Goal: Task Accomplishment & Management: Use online tool/utility

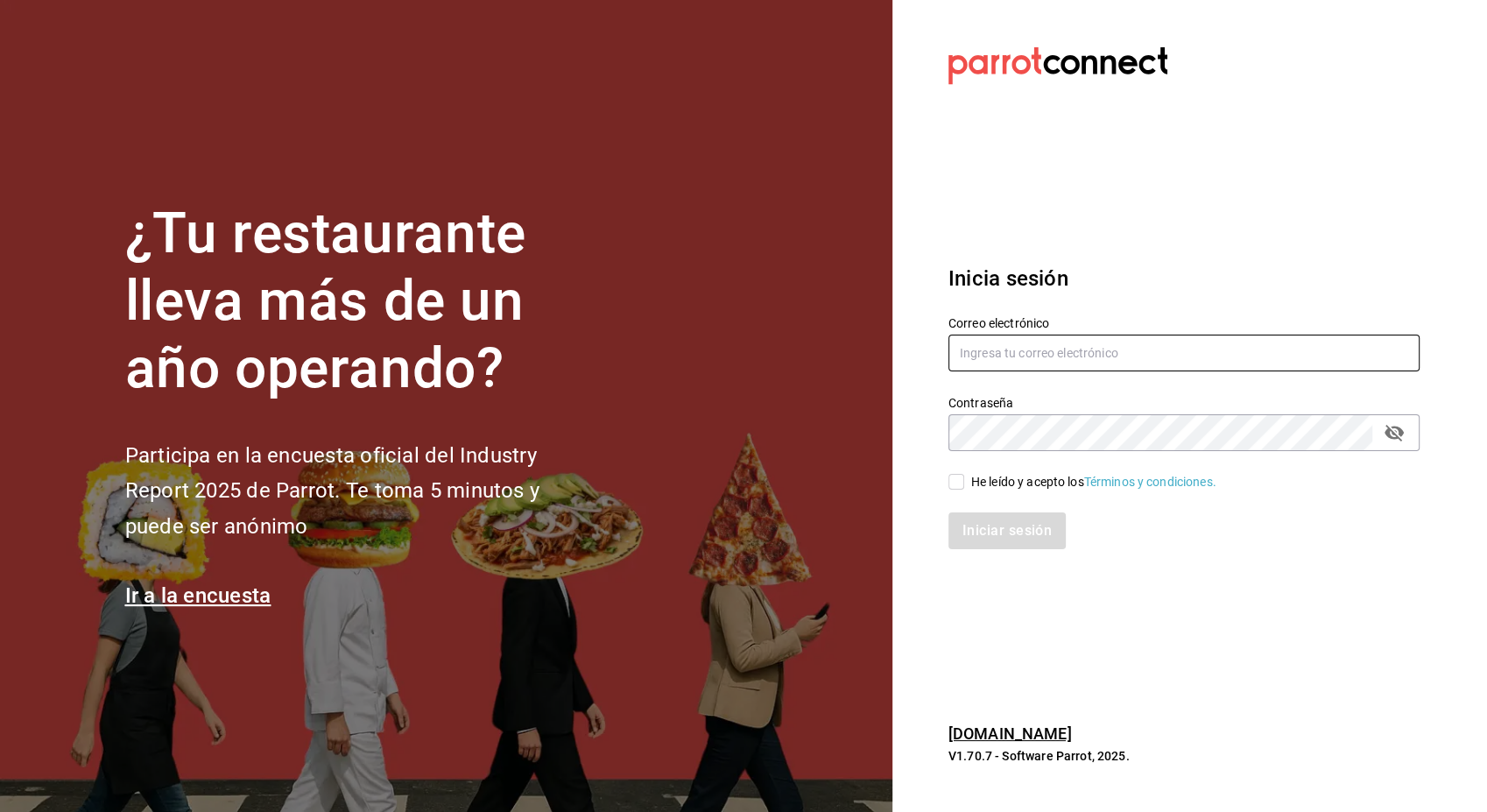
type input "[PERSON_NAME][EMAIL_ADDRESS][PERSON_NAME][DOMAIN_NAME]"
click at [959, 469] on div "He leído y acepto los Términos y condiciones." at bounding box center [1172, 470] width 492 height 40
click at [953, 480] on input "He leído y acepto los Términos y condiciones." at bounding box center [956, 482] width 16 height 16
checkbox input "true"
click at [1002, 524] on button "Iniciar sesión" at bounding box center [1008, 531] width 119 height 37
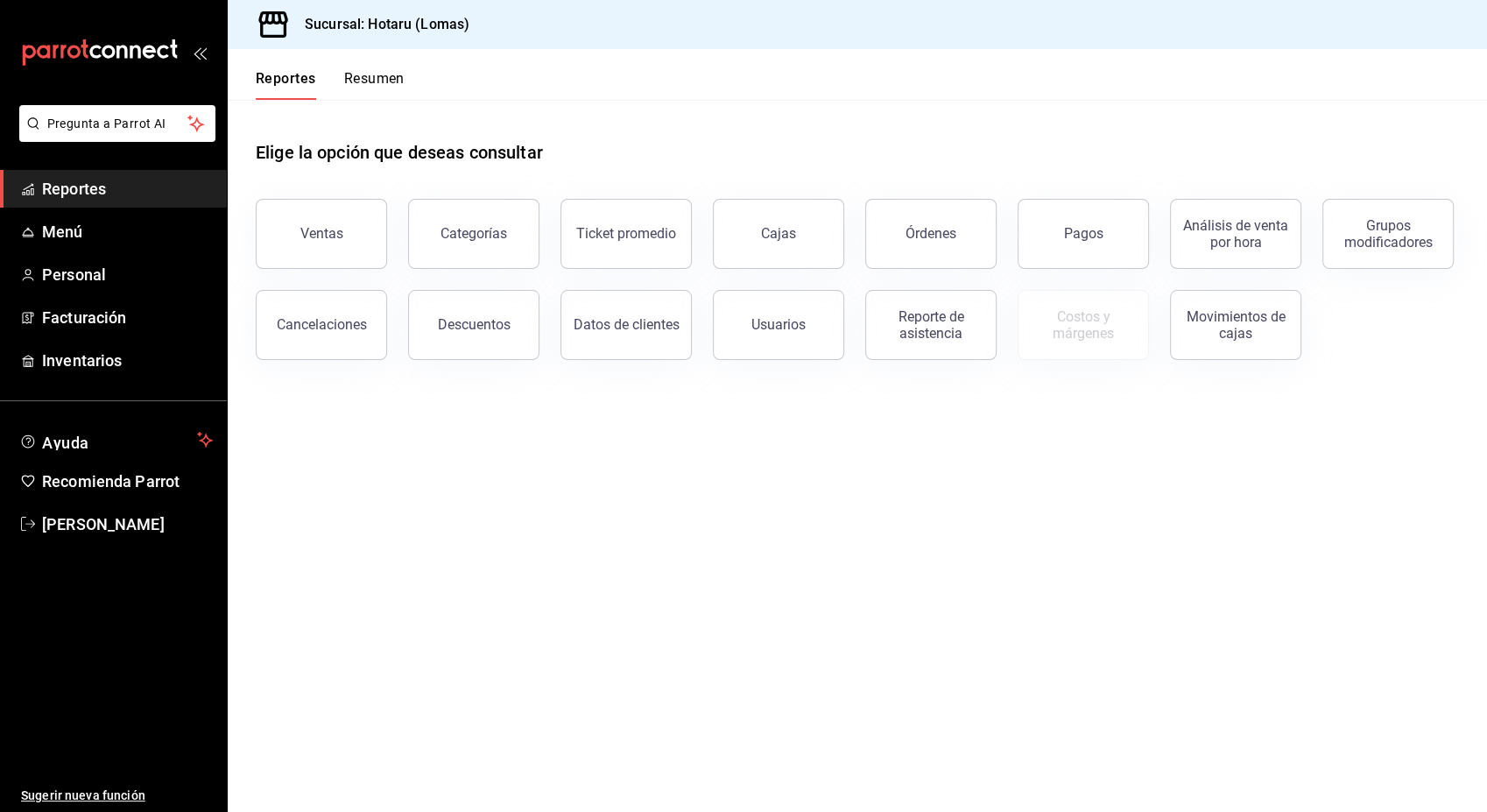
click at [169, 195] on span "Reportes" at bounding box center [127, 189] width 170 height 23
click at [339, 234] on div "Ventas" at bounding box center [321, 233] width 43 height 17
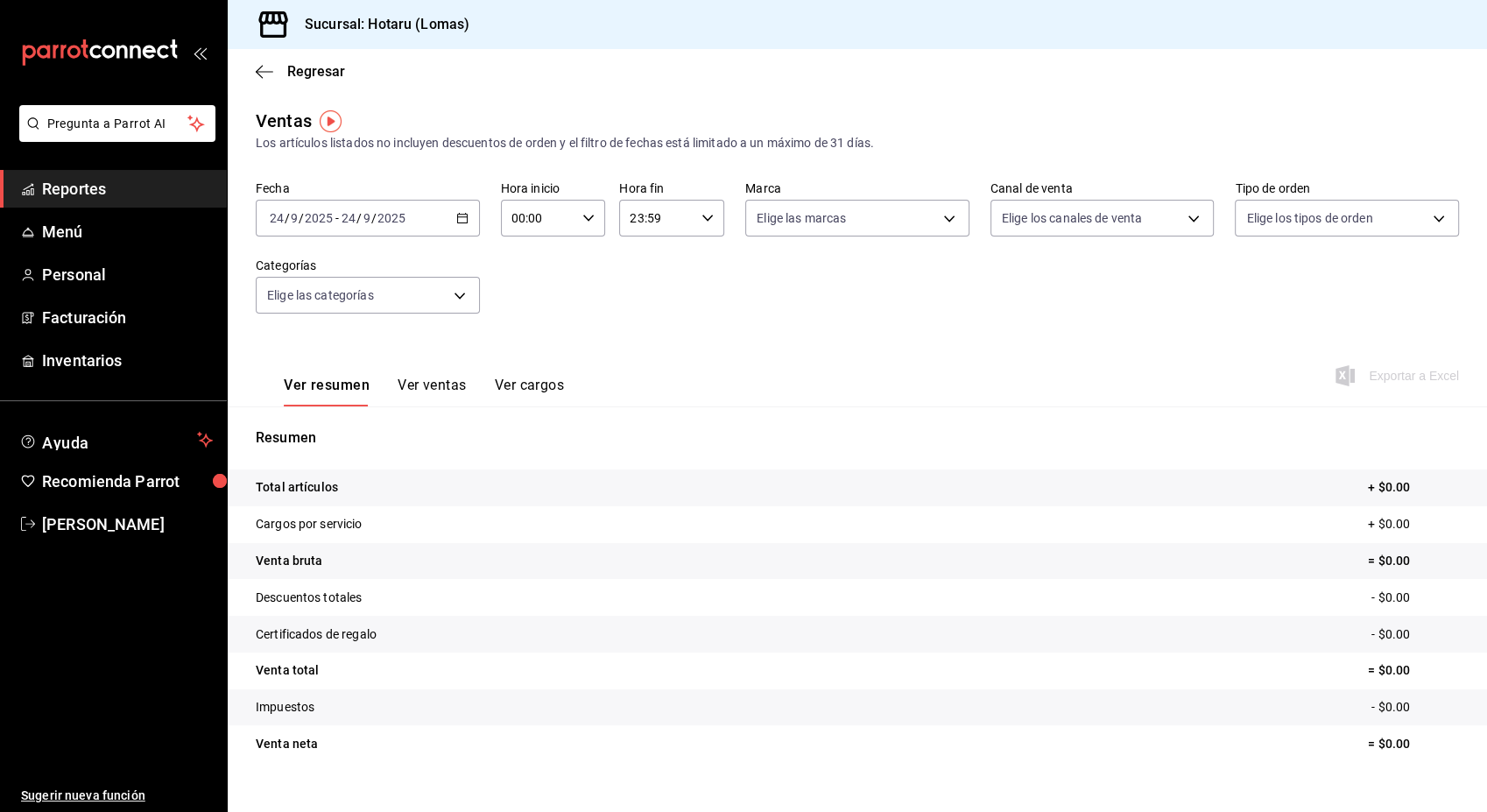
click at [466, 221] on div "2025-09-24 24 / 9 / 2025 - 2025-09-24 24 / 9 / 2025" at bounding box center [368, 218] width 224 height 37
drag, startPoint x: 262, startPoint y: 36, endPoint x: 260, endPoint y: 47, distance: 11.2
click at [262, 39] on icon at bounding box center [274, 24] width 35 height 35
click at [257, 66] on icon "button" at bounding box center [265, 72] width 18 height 16
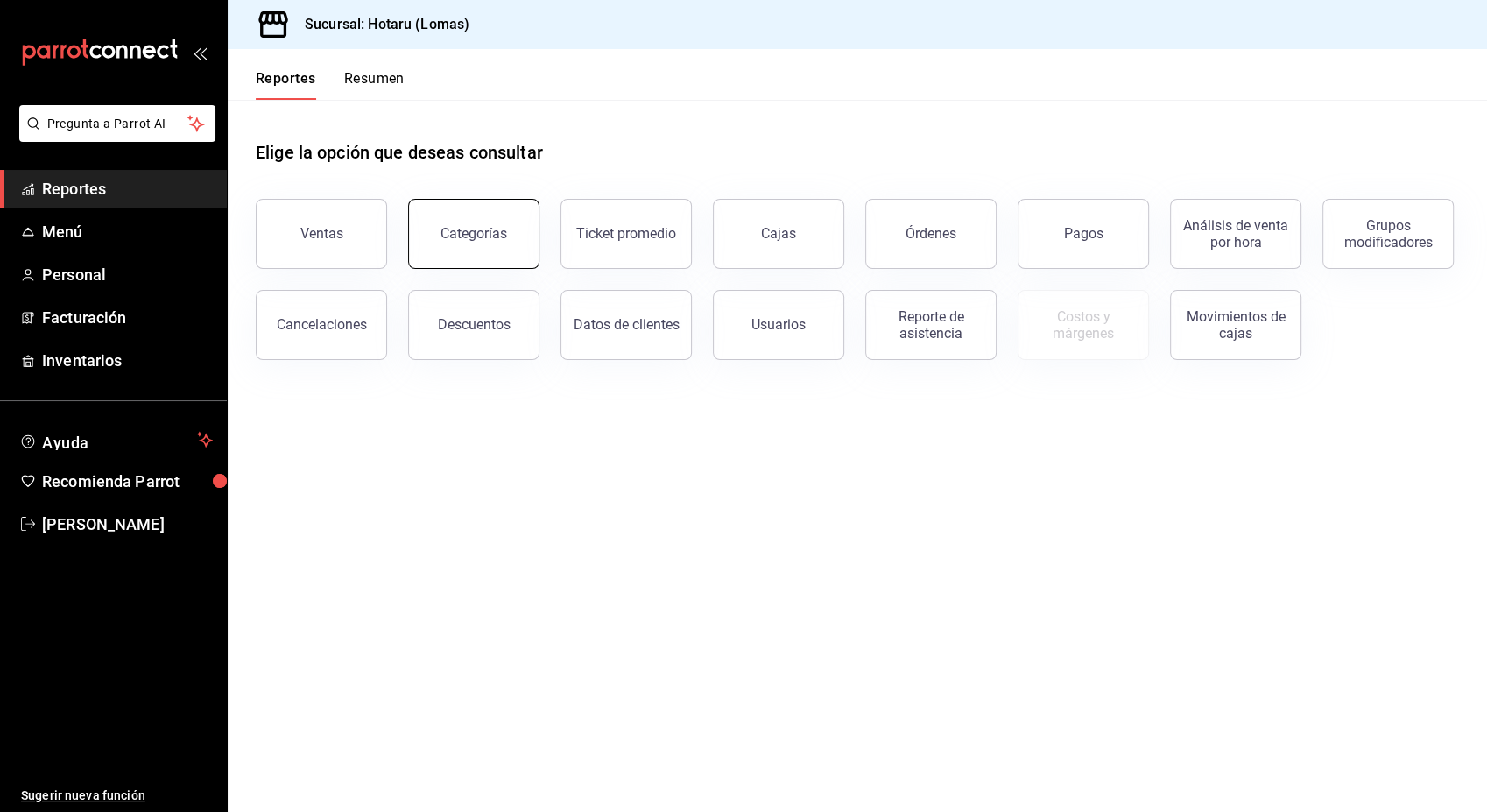
click at [495, 260] on button "Categorías" at bounding box center [473, 234] width 131 height 70
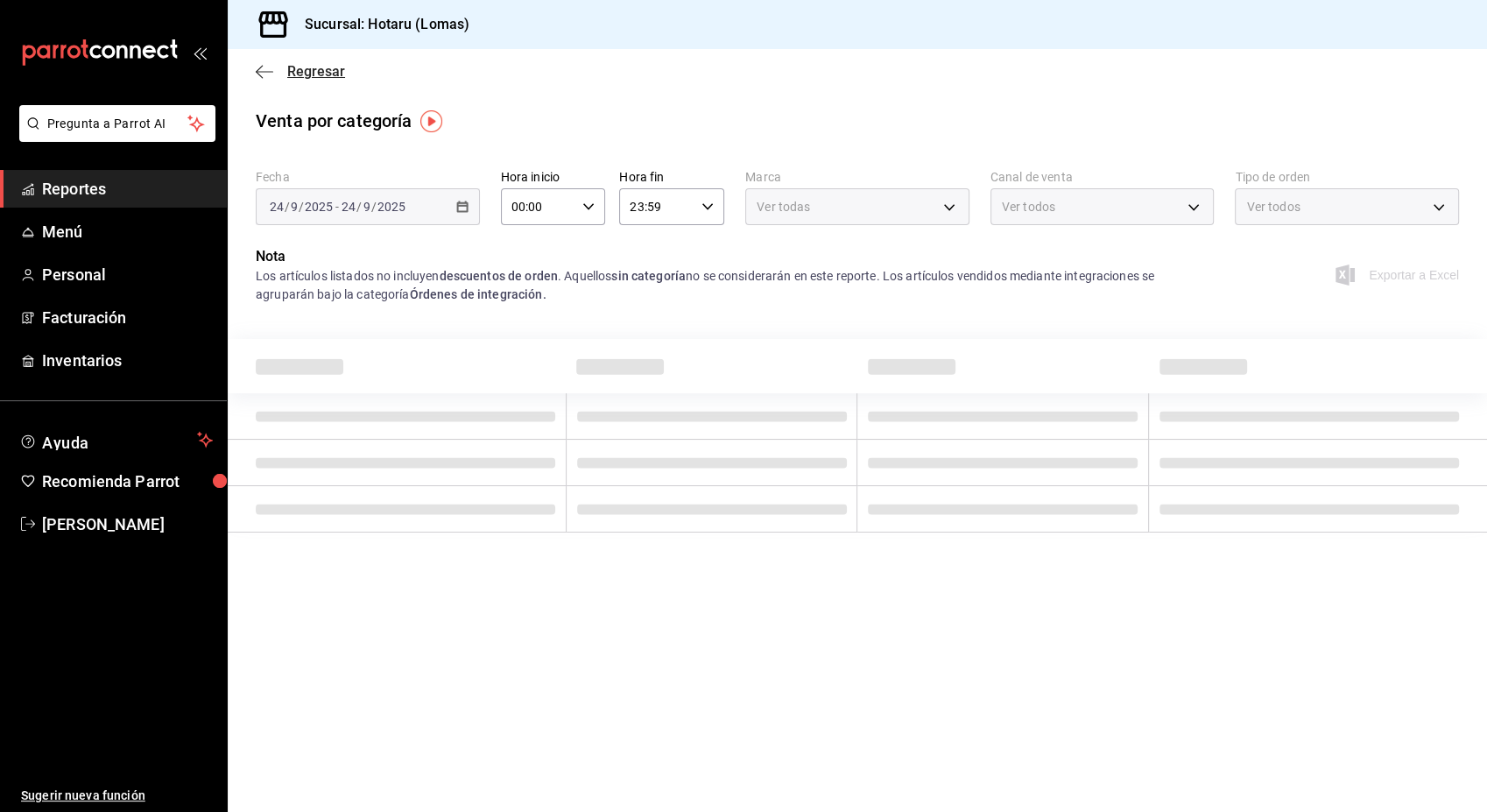
click at [257, 69] on icon "button" at bounding box center [265, 72] width 18 height 16
